Goal: Find specific page/section: Find specific page/section

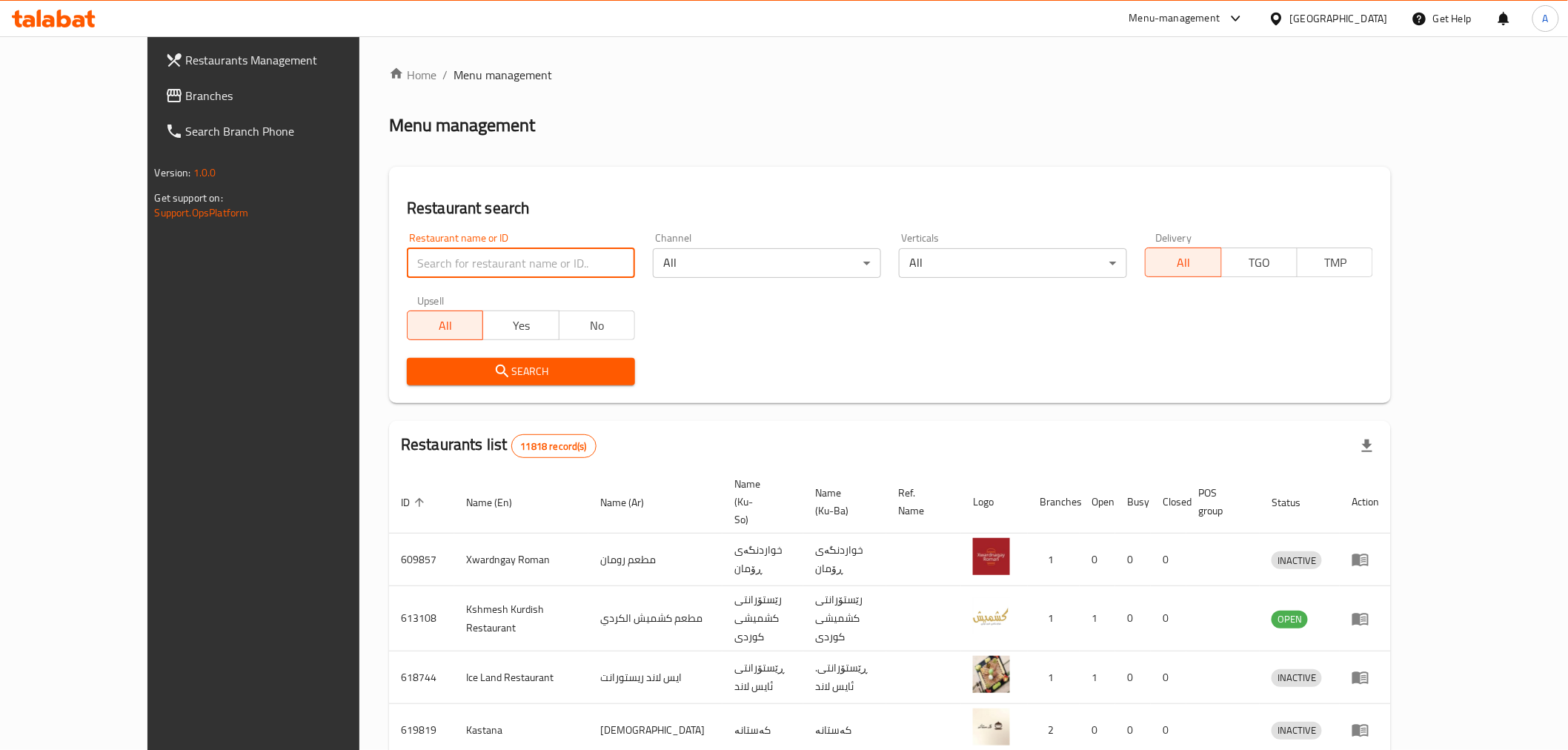
click at [458, 267] on input "search" at bounding box center [520, 263] width 228 height 30
paste input "confirmed"
click at [458, 267] on input "confirmed" at bounding box center [520, 263] width 228 height 30
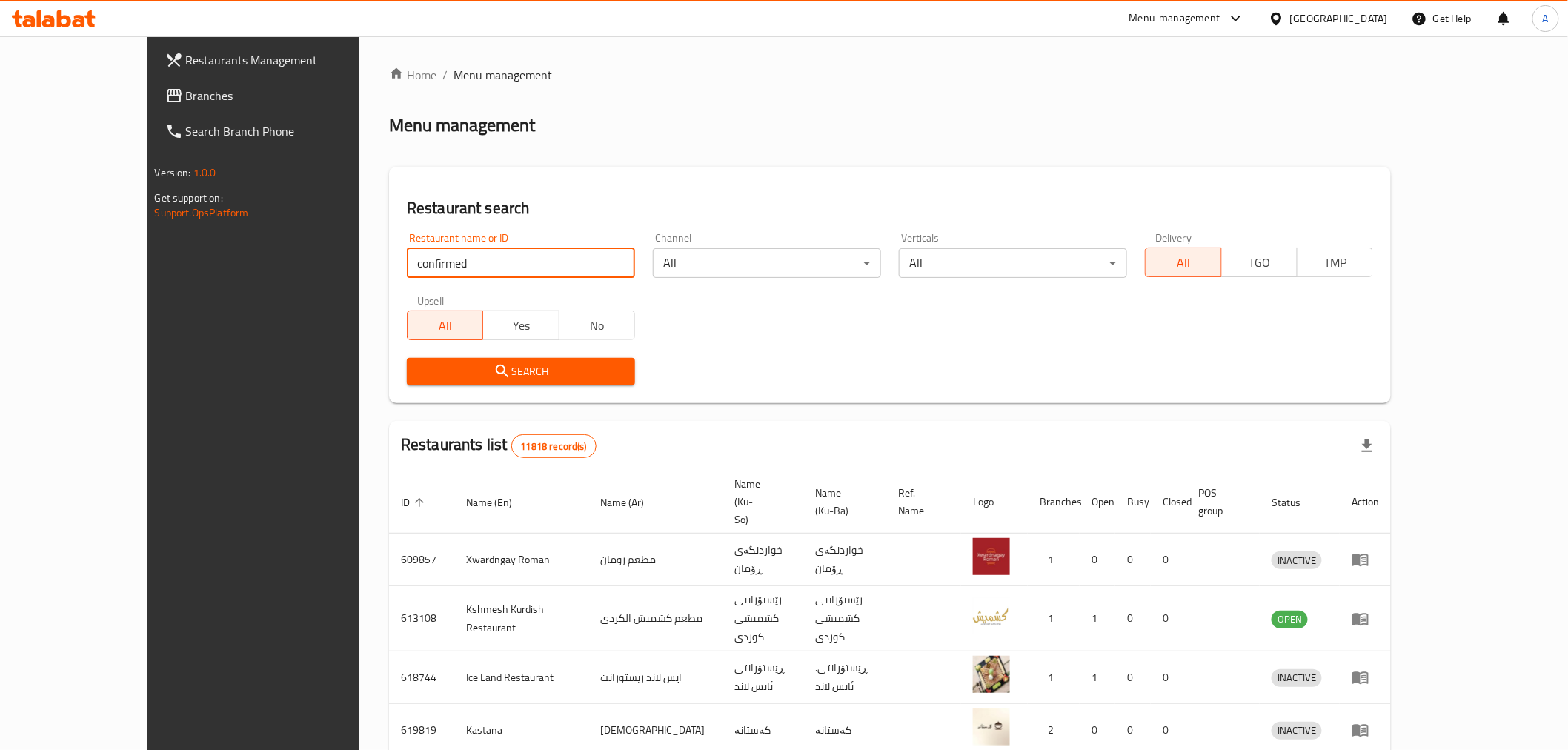
paste input "Carooshy"
type input "Carooshy"
click button "Search" at bounding box center [520, 371] width 228 height 27
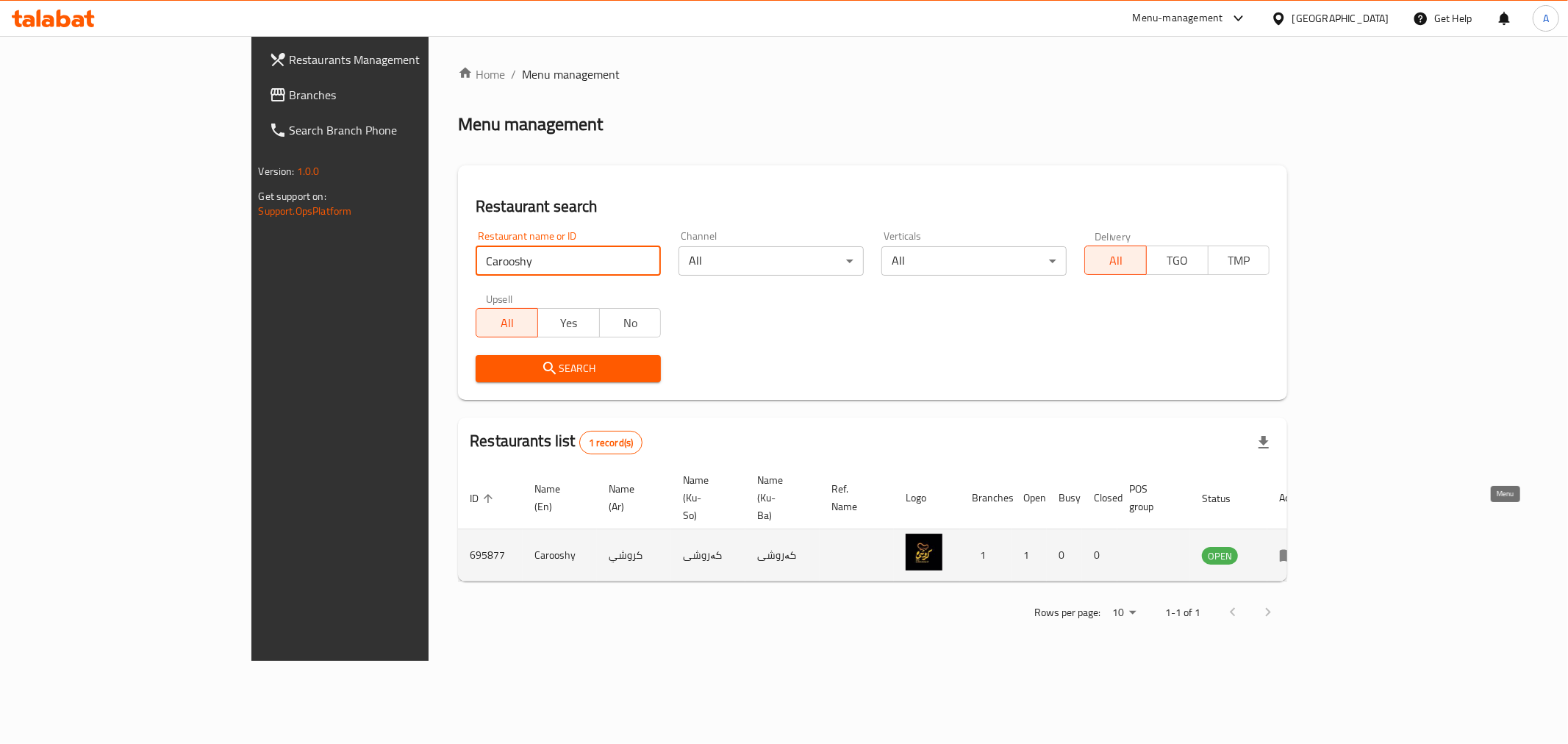
click at [1296, 550] on icon "enhanced table" at bounding box center [1287, 556] width 16 height 12
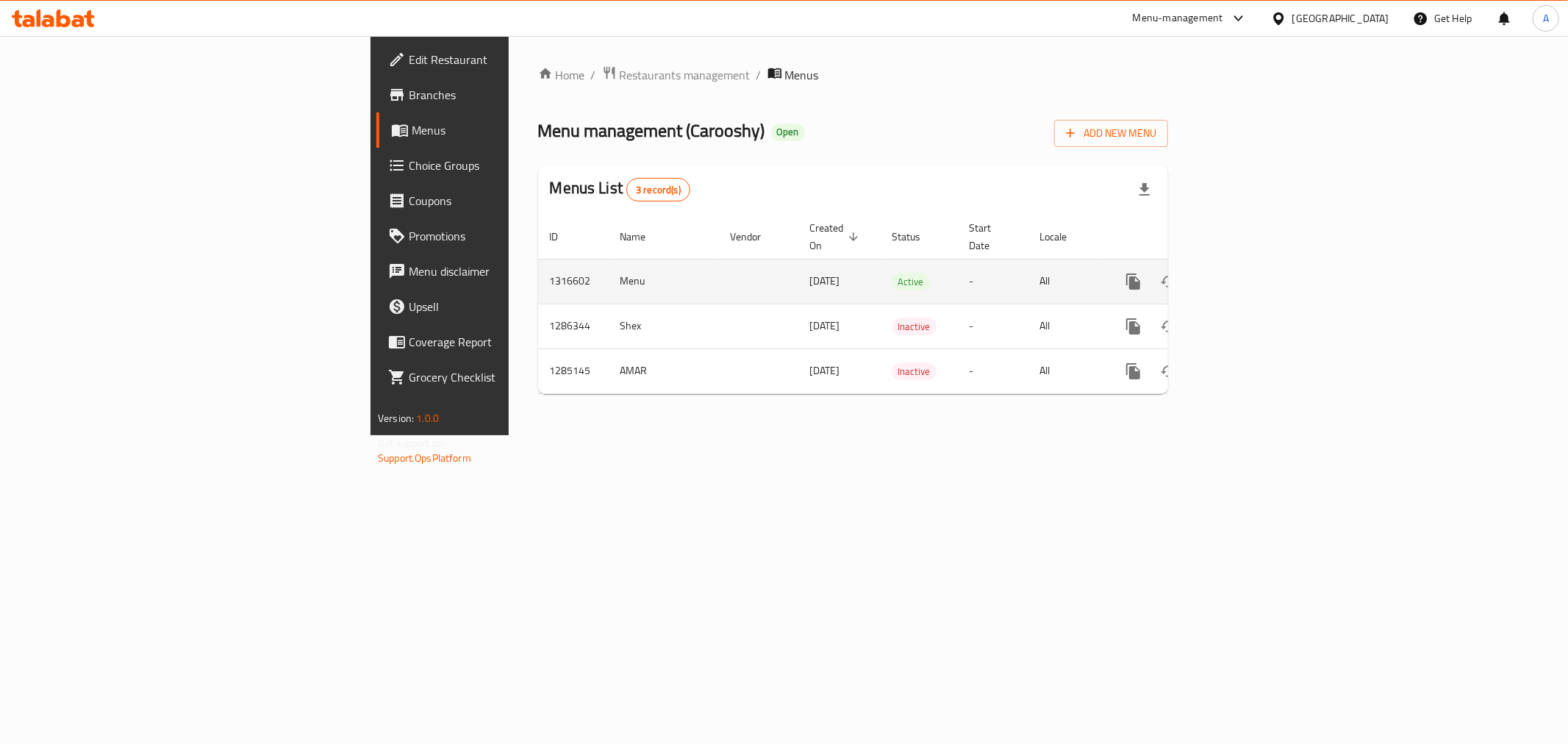
click at [1248, 273] on icon "enhanced table" at bounding box center [1239, 281] width 17 height 17
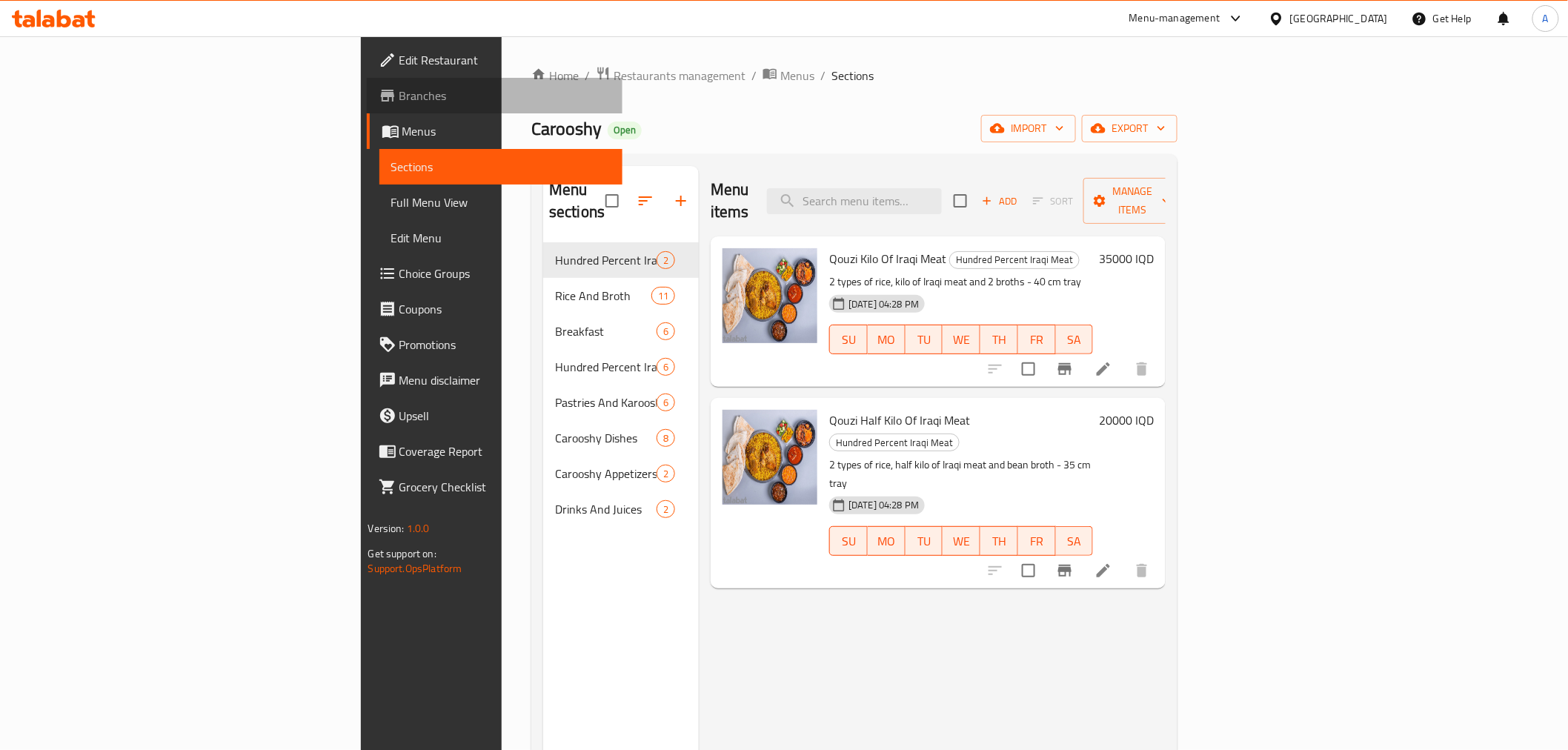
click at [399, 94] on span "Branches" at bounding box center [504, 95] width 211 height 17
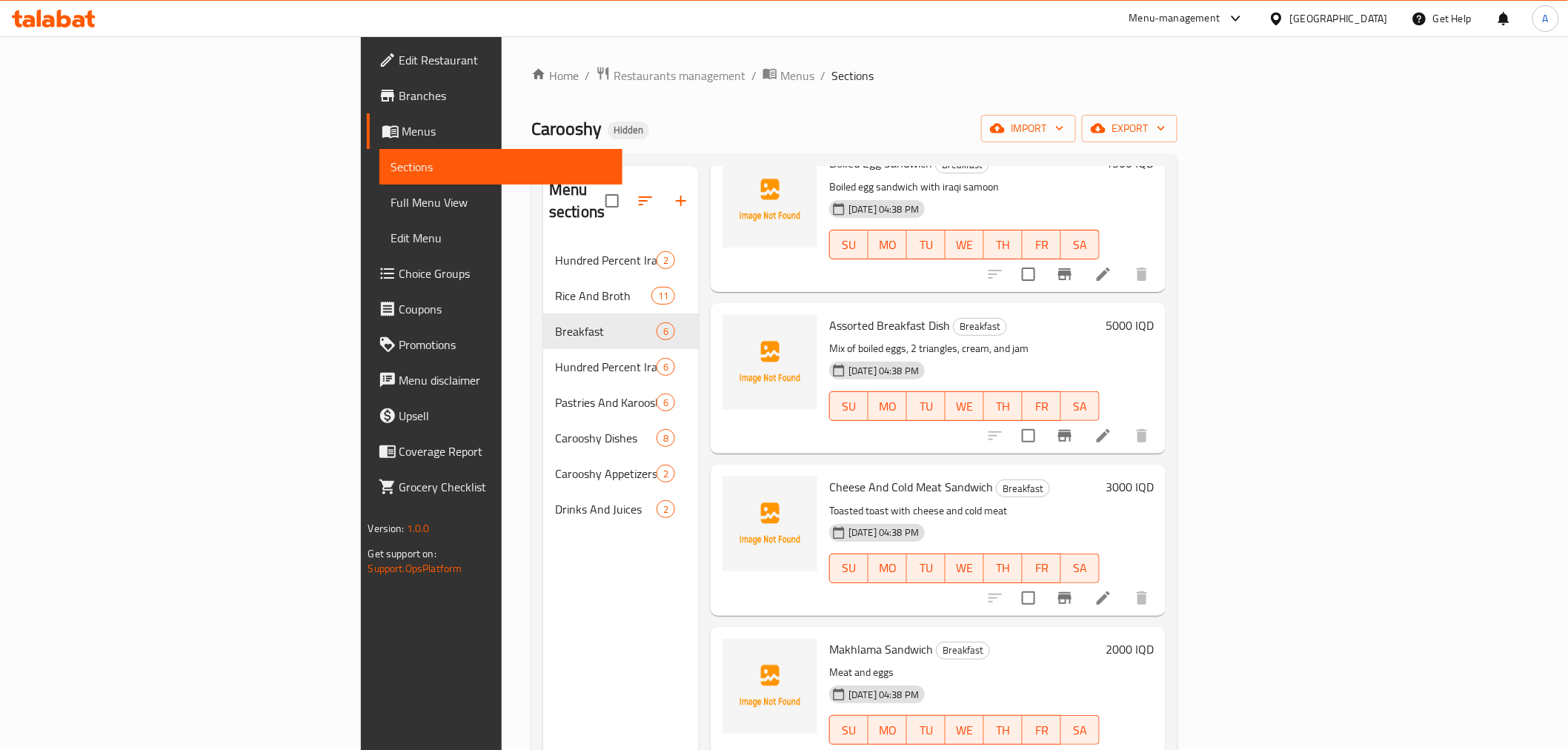
click at [531, 121] on span "Carooshy" at bounding box center [566, 128] width 70 height 34
copy span "Carooshy"
click at [613, 68] on span "Restaurants management" at bounding box center [678, 75] width 132 height 17
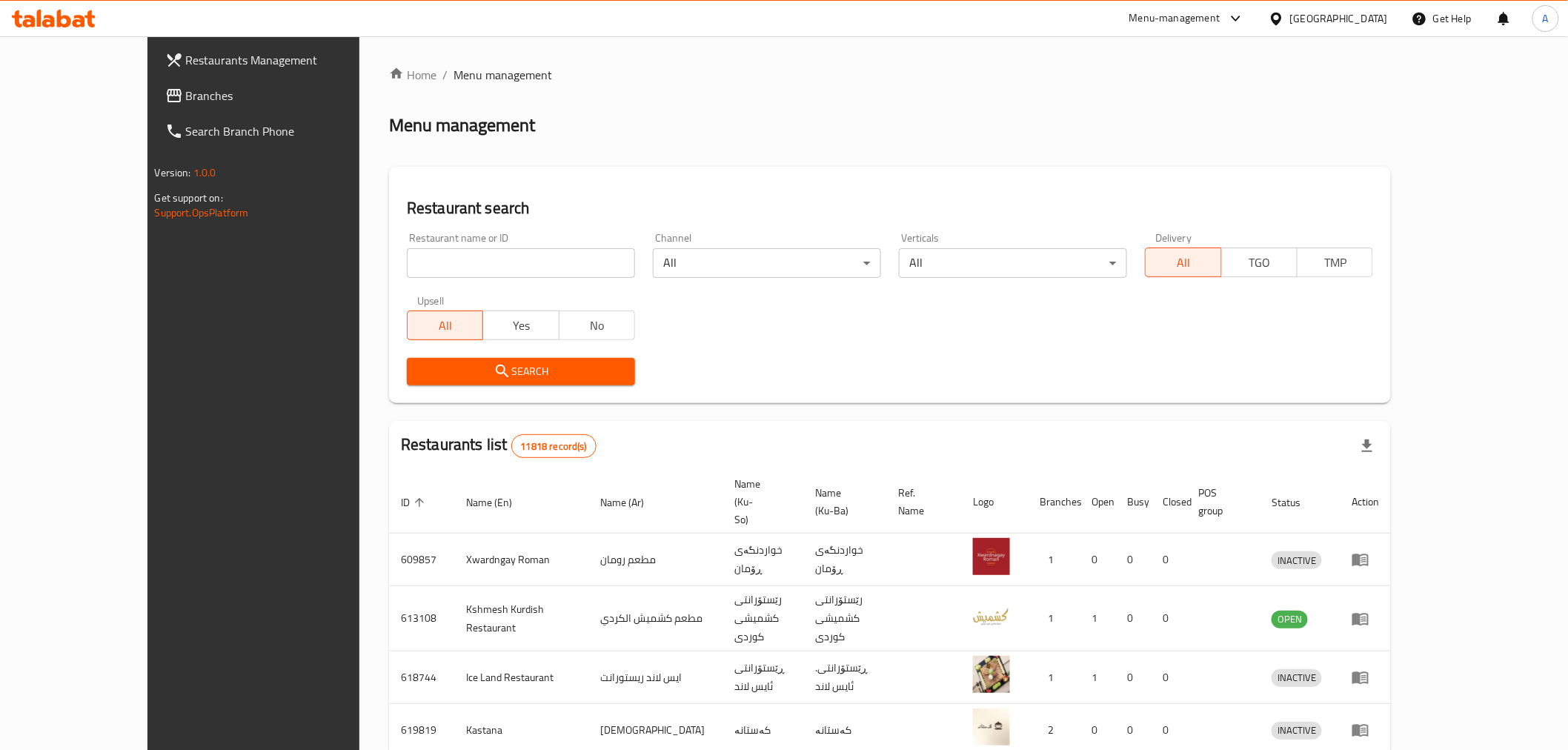
click at [409, 261] on input "search" at bounding box center [520, 263] width 228 height 30
paste input "Carooshy"
type input "Carooshy"
click button "Search" at bounding box center [520, 371] width 228 height 27
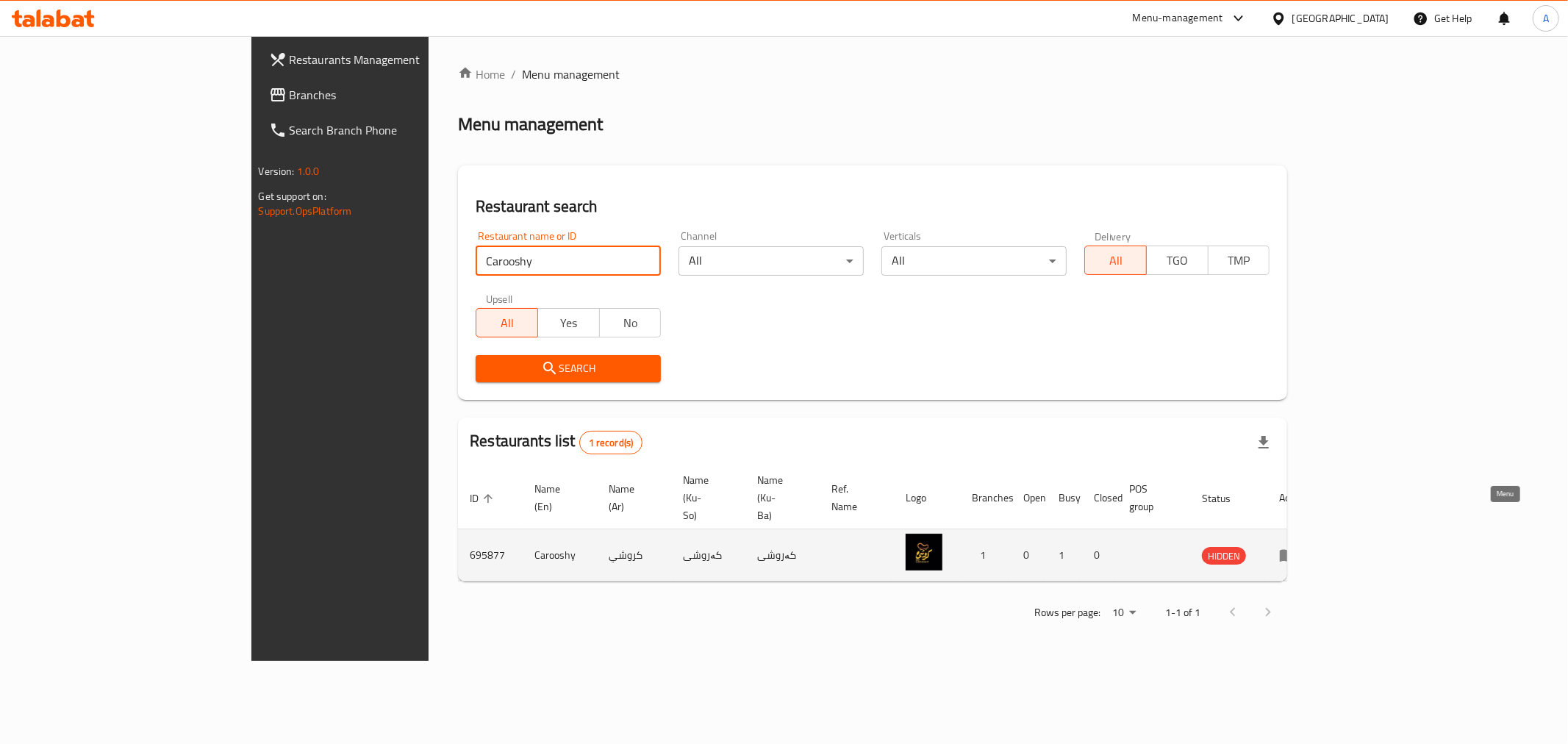
click at [1296, 550] on icon "enhanced table" at bounding box center [1287, 556] width 16 height 12
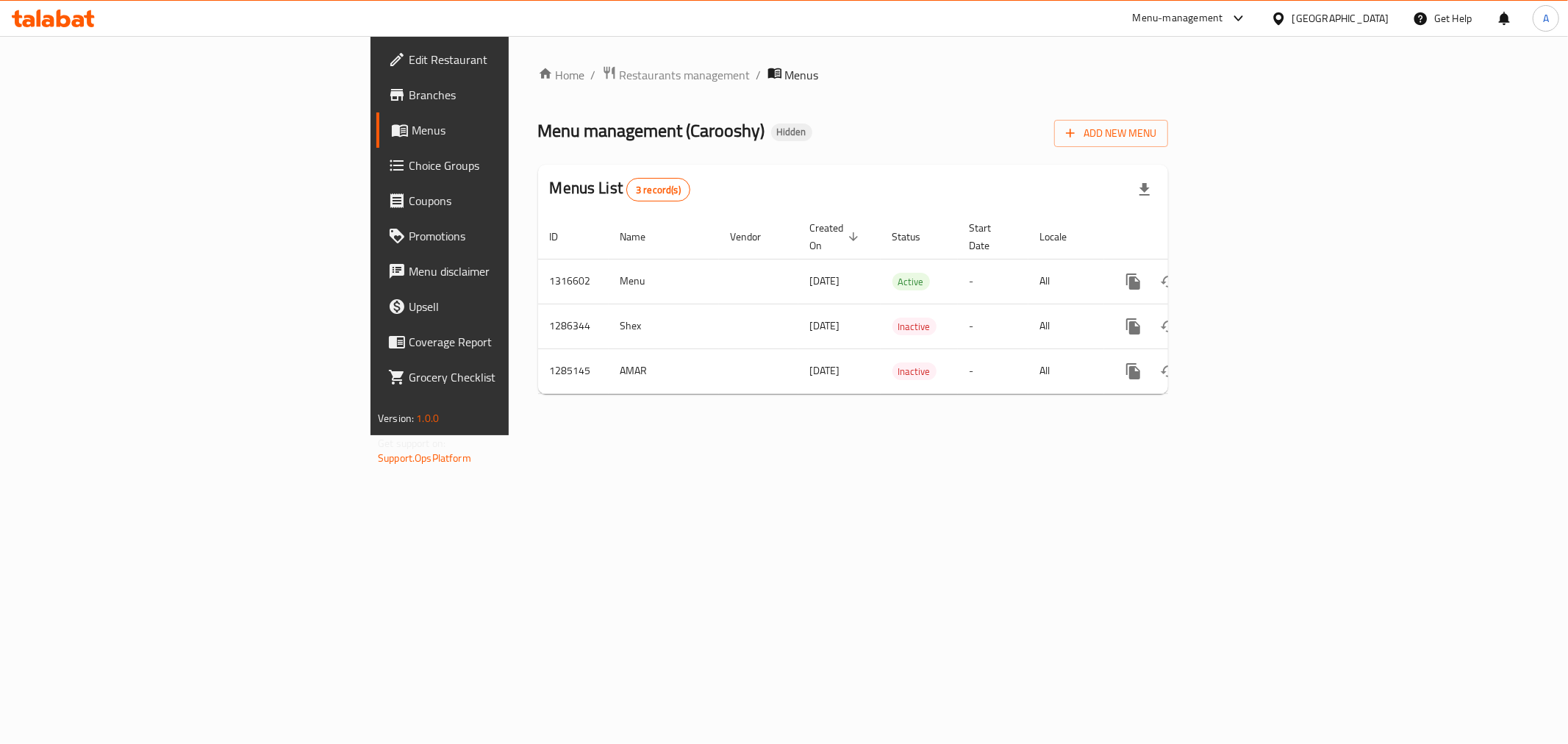
click at [408, 94] on span "Branches" at bounding box center [513, 95] width 211 height 17
